Goal: Transaction & Acquisition: Purchase product/service

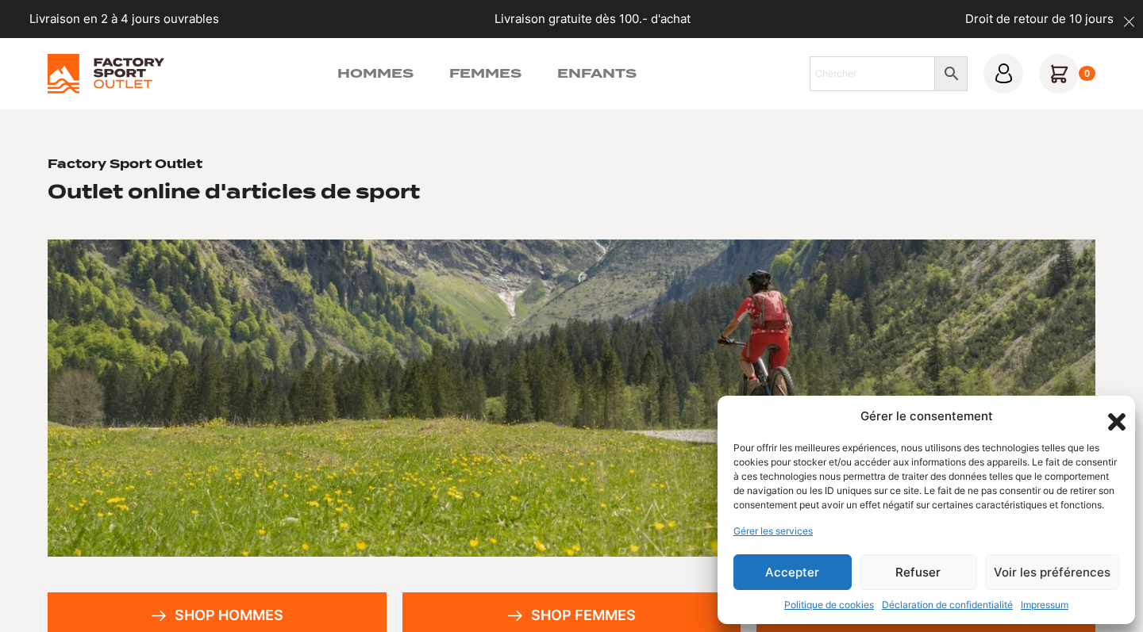
click at [772, 580] on button "Accepter" at bounding box center [792, 573] width 118 height 36
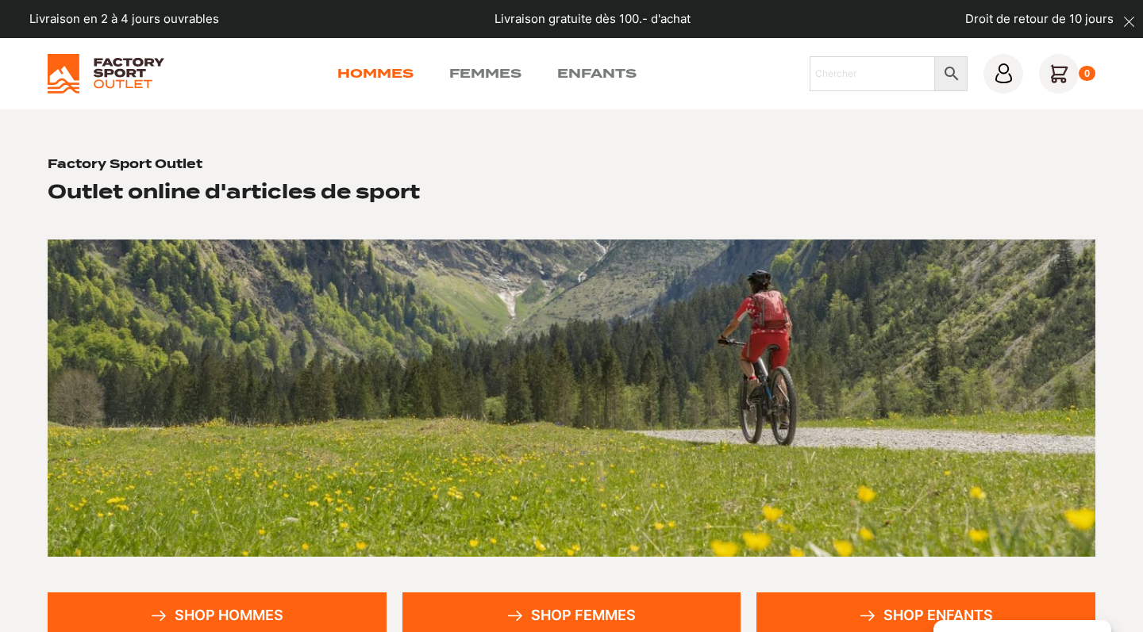
click at [386, 76] on link "Hommes" at bounding box center [375, 73] width 76 height 19
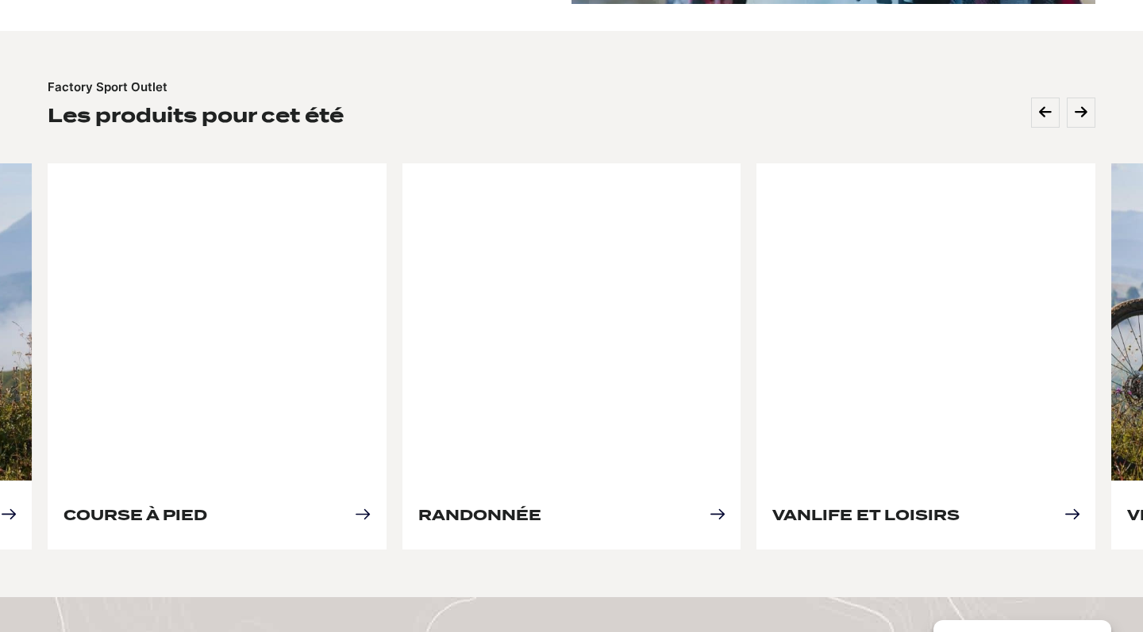
scroll to position [152, 0]
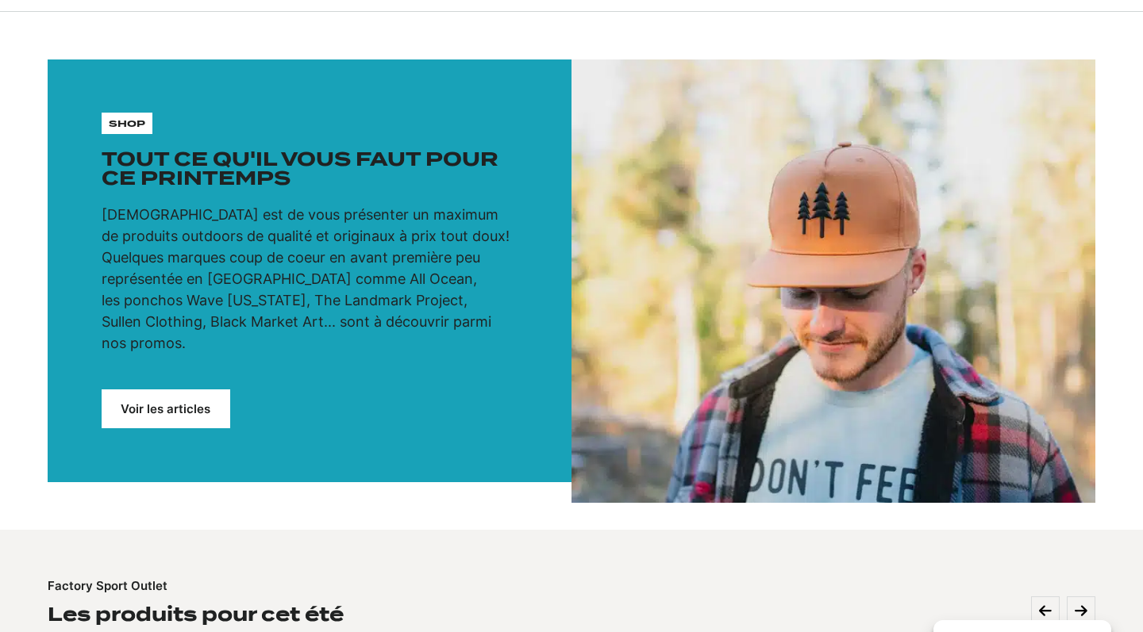
click at [171, 390] on link "Voir les articles" at bounding box center [166, 409] width 129 height 39
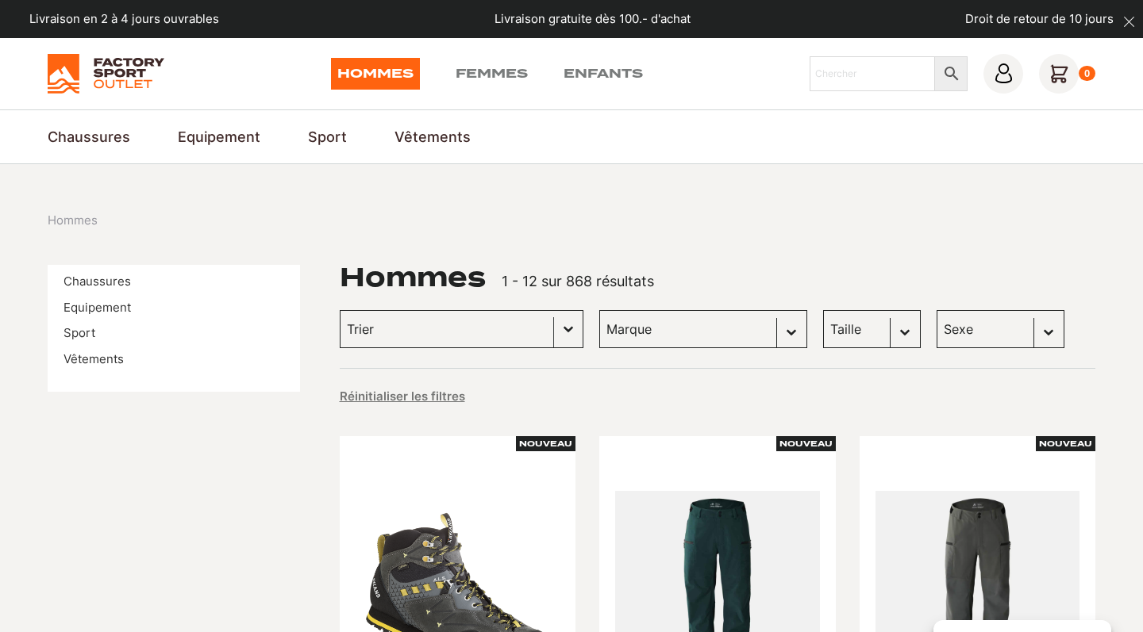
click at [521, 329] on input "Trier le contenu" at bounding box center [447, 329] width 200 height 21
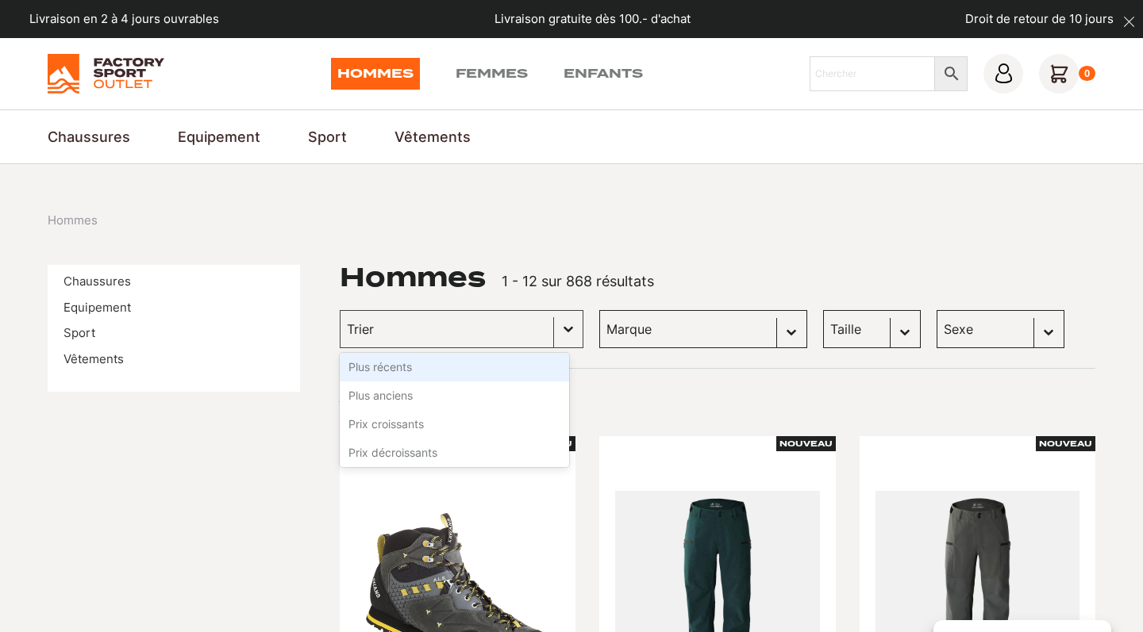
click at [684, 341] on select "Marque Scott (106) Globe Skateboards (66) Dakine (63) Columbia (45) Dolomite (4…" at bounding box center [703, 329] width 208 height 38
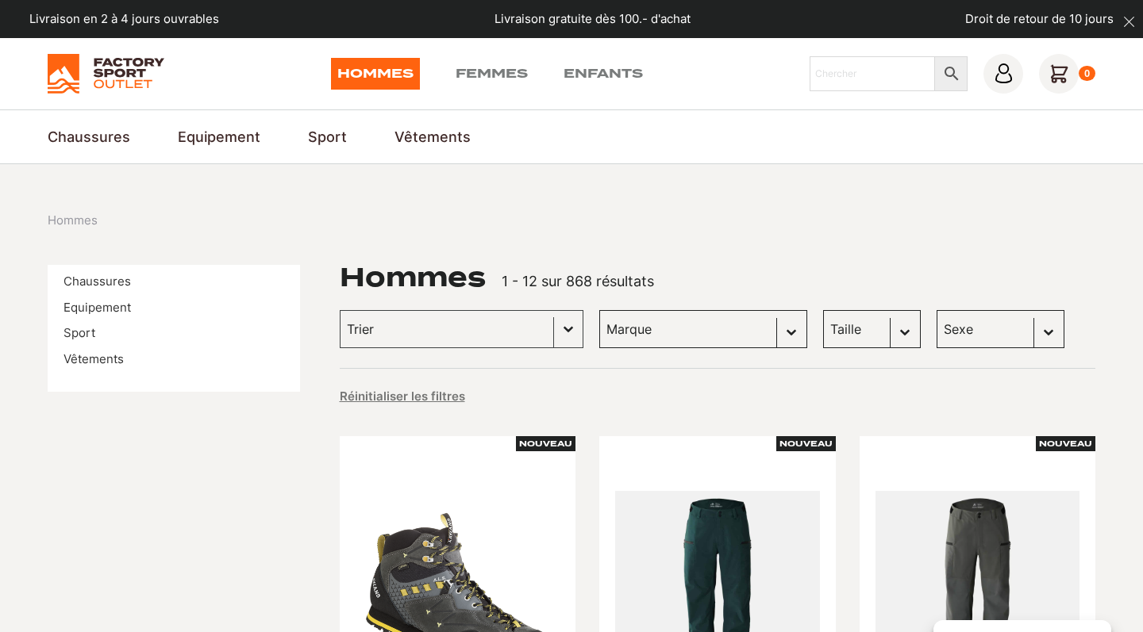
click at [878, 328] on select "Taille M (46) L (44) XL (23) S (20) XXL (12) 38 (10) 40 (10) 42 (10) L/XL (10) …" at bounding box center [872, 329] width 98 height 38
select select "l"
click at [748, 330] on div "Marque Sélectionnez le contenu Marque Scott (106) Globe Skateboards (66) Dakine…" at bounding box center [703, 329] width 208 height 38
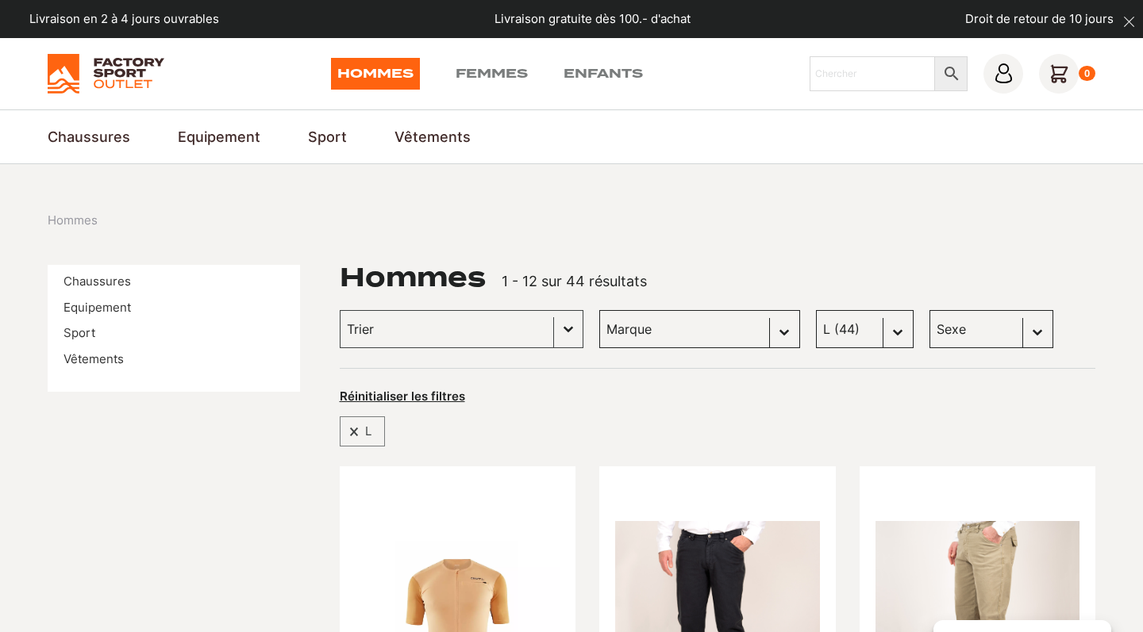
click at [1014, 331] on select "Sexe Hommes (44) Femmes (1) Enfants (0)" at bounding box center [991, 329] width 124 height 38
select select "hommes"
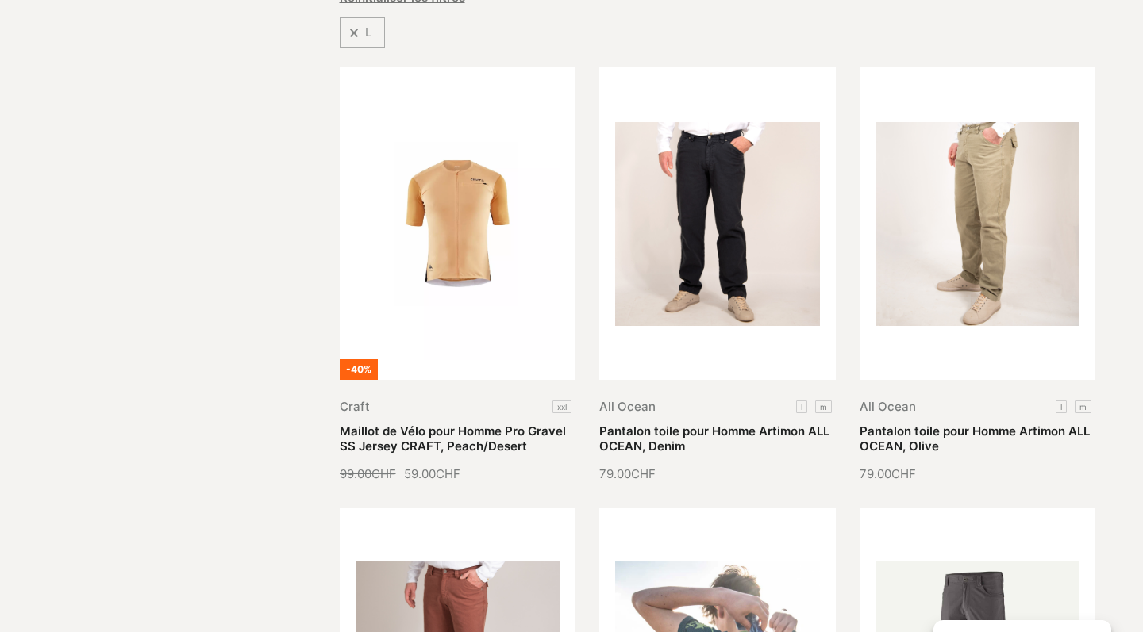
scroll to position [448, 0]
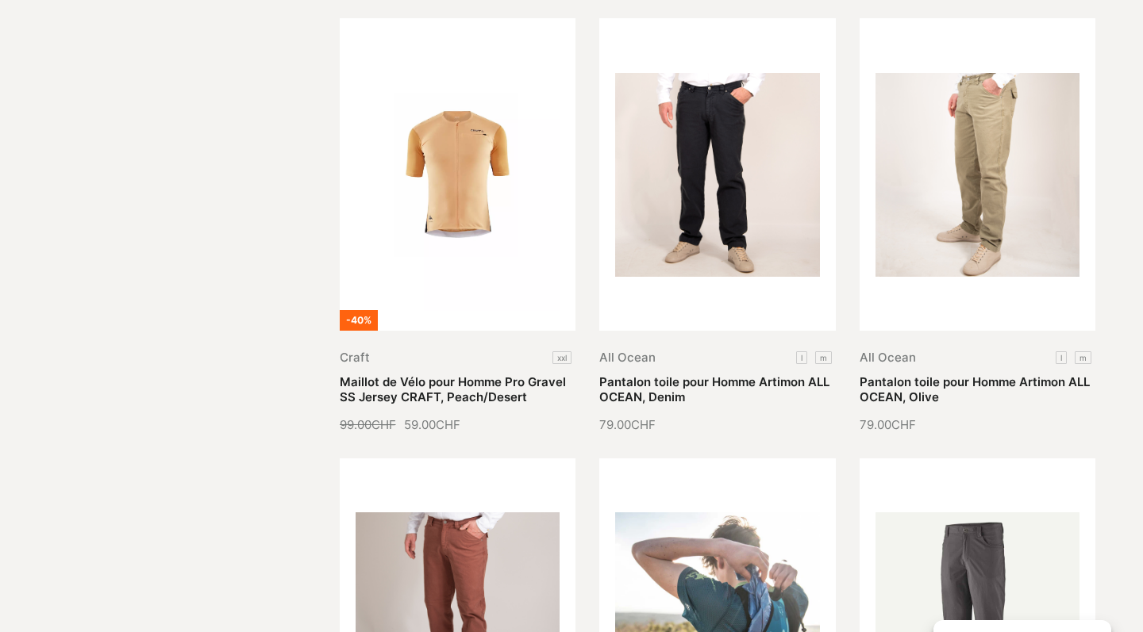
select select "hommes"
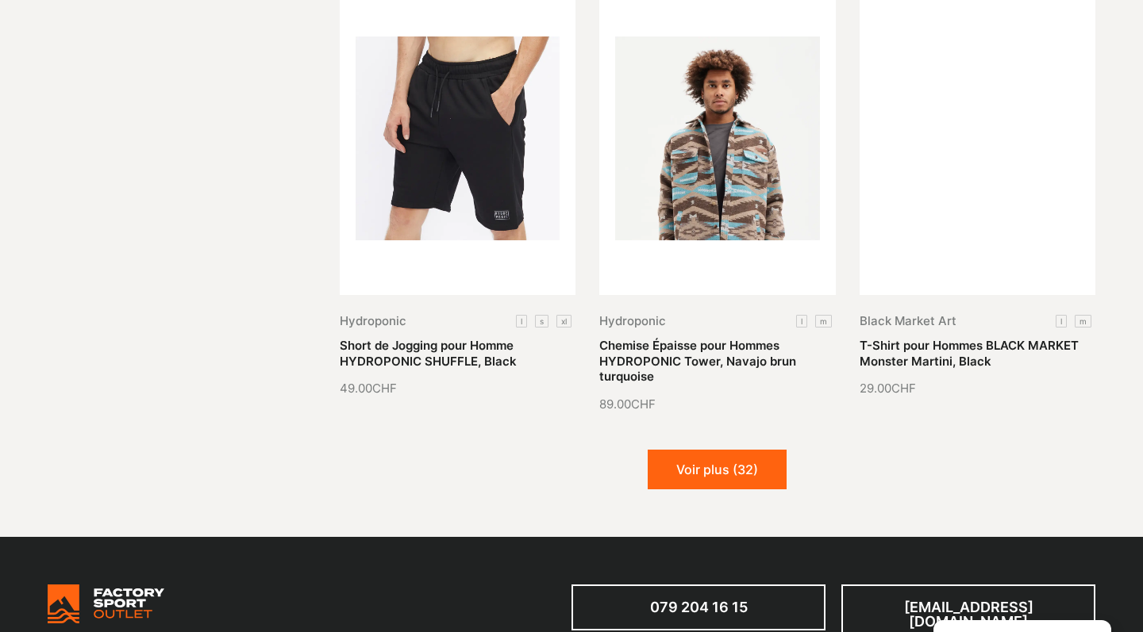
scroll to position [1821, 0]
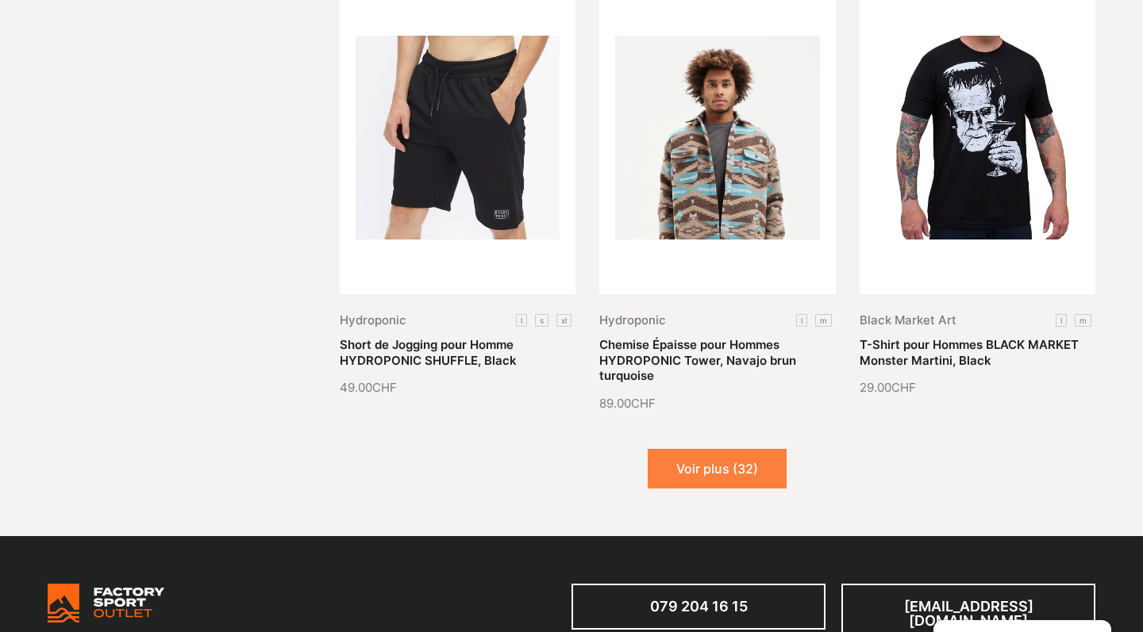
click at [721, 472] on button "Voir plus (32)" at bounding box center [716, 469] width 139 height 40
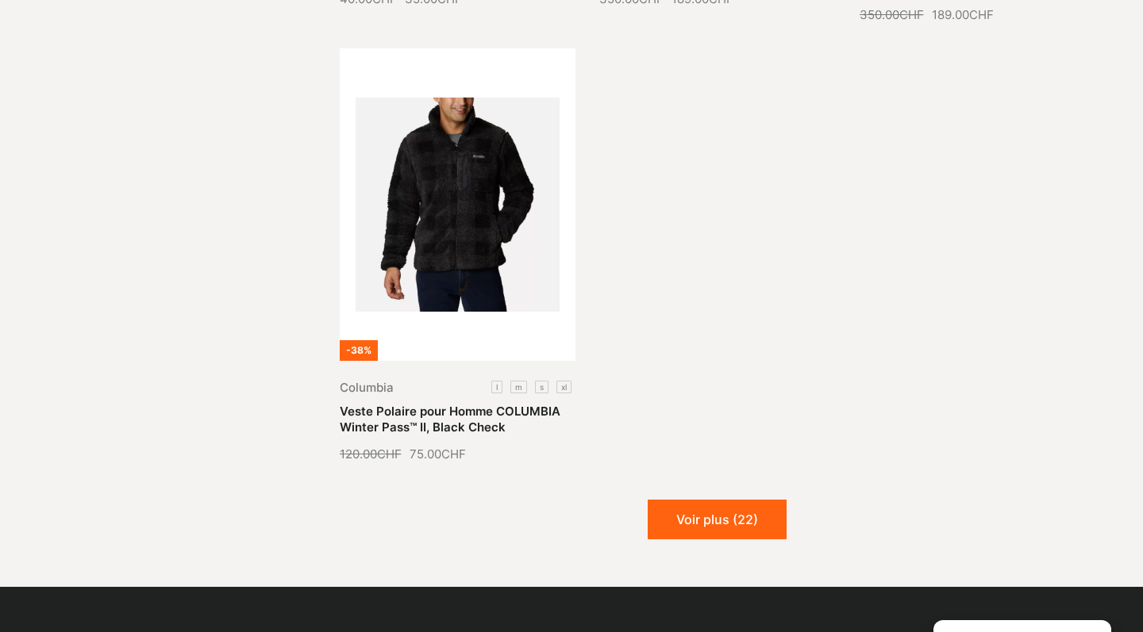
scroll to position [3546, 0]
